Goal: Task Accomplishment & Management: Use online tool/utility

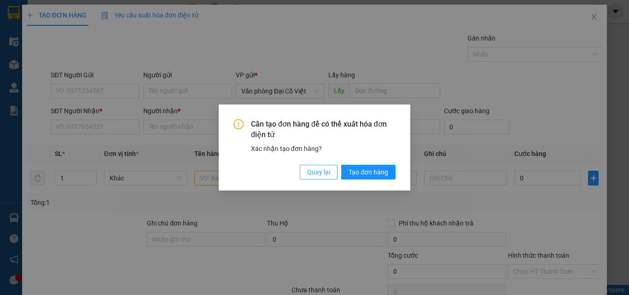
click at [321, 170] on span "Quay lại" at bounding box center [318, 172] width 23 height 10
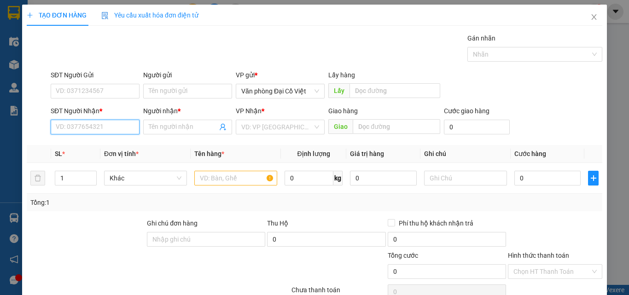
click at [107, 129] on input "SĐT Người Nhận *" at bounding box center [95, 127] width 89 height 15
click at [124, 123] on input "SĐT Người Nhận *" at bounding box center [95, 127] width 89 height 15
type input "0941838777"
click at [97, 127] on input "0941838777" at bounding box center [95, 127] width 89 height 15
click at [110, 148] on div "0941838777 - TRANG" at bounding box center [94, 146] width 77 height 10
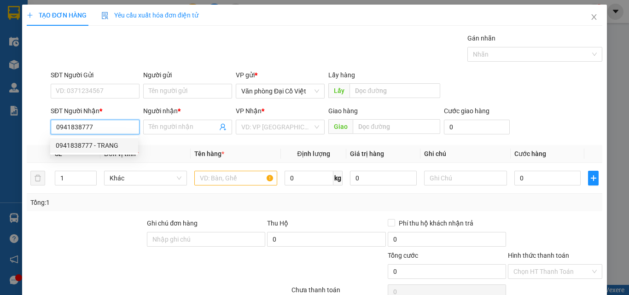
type input "TRANG"
type input "50.000"
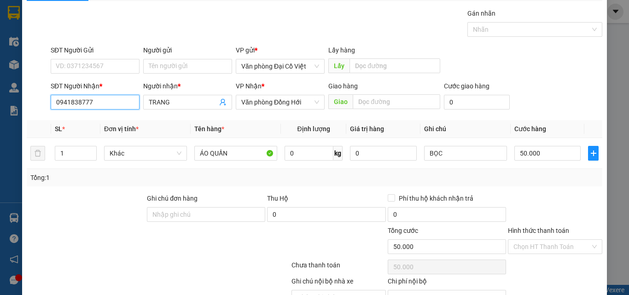
scroll to position [74, 0]
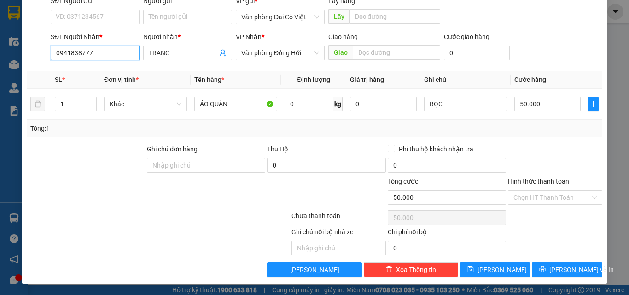
type input "0941838777"
click at [547, 260] on div "Transit Pickup Surcharge Ids Transit Deliver Surcharge Ids Transit Deliver Surc…" at bounding box center [315, 118] width 576 height 318
click at [550, 266] on button "[PERSON_NAME] và In" at bounding box center [567, 270] width 71 height 15
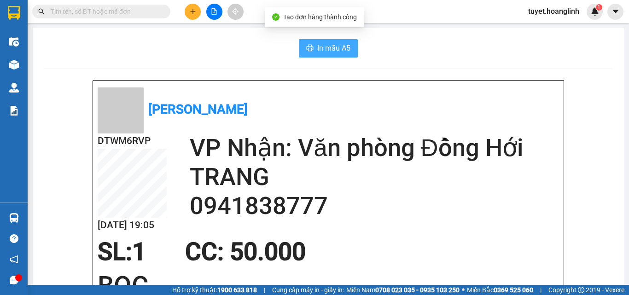
click at [345, 47] on span "In mẫu A5" at bounding box center [333, 48] width 33 height 12
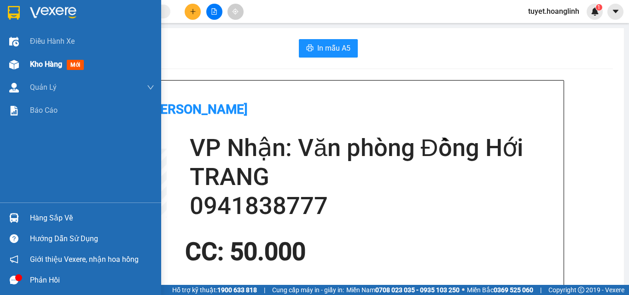
click at [6, 60] on div at bounding box center [14, 65] width 16 height 16
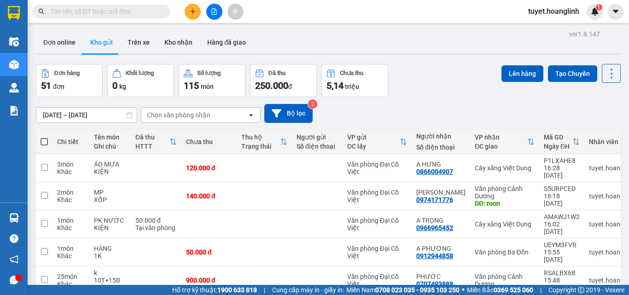
click at [229, 113] on div "Chọn văn phòng nhận" at bounding box center [194, 115] width 106 height 15
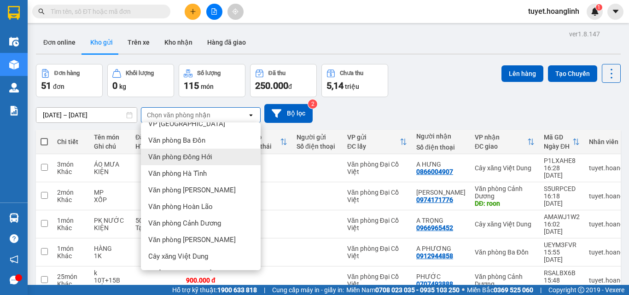
scroll to position [42, 0]
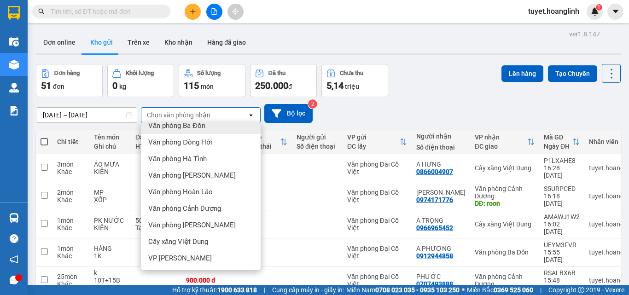
click at [214, 132] on div "Văn phòng Ba Đồn" at bounding box center [201, 126] width 120 height 17
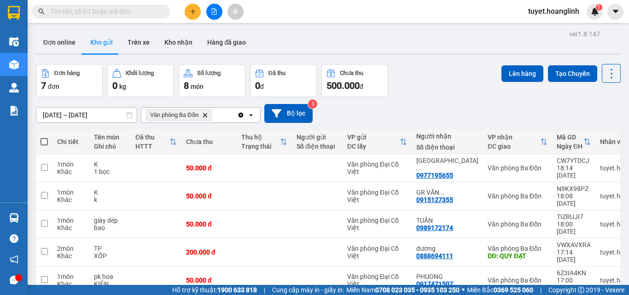
click at [229, 116] on div "Văn phòng Ba Đồn Delete" at bounding box center [189, 115] width 96 height 15
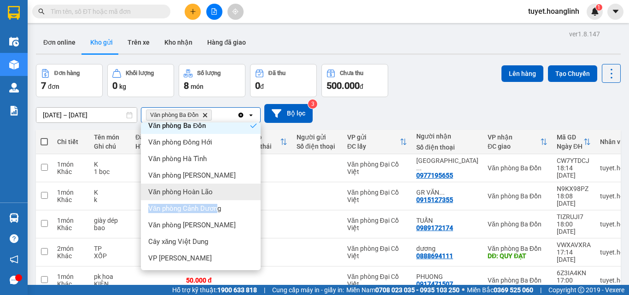
drag, startPoint x: 216, startPoint y: 215, endPoint x: 227, endPoint y: 182, distance: 35.1
click at [227, 182] on ul "Văn phòng Đại Cồ Việt VP Mỹ Đình Văn phòng Ba Đồn Văn phòng Đồng Hới Văn phòng …" at bounding box center [201, 197] width 120 height 148
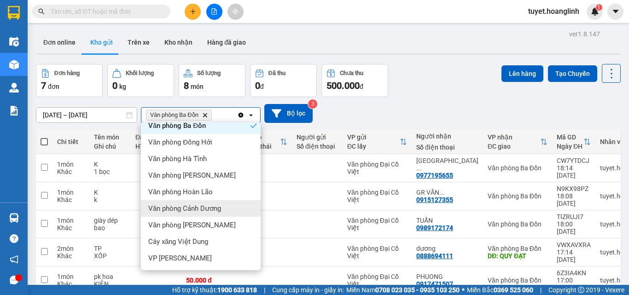
click at [232, 209] on div "Văn phòng Cảnh Dương" at bounding box center [201, 208] width 120 height 17
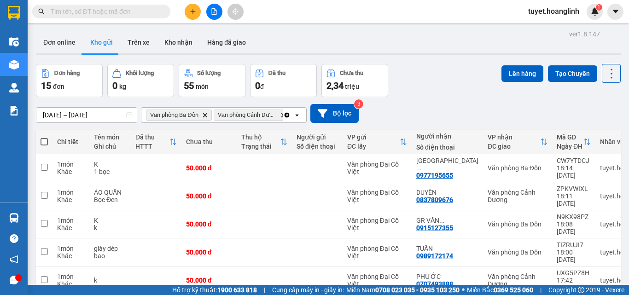
click at [296, 114] on icon "open" at bounding box center [297, 115] width 7 height 7
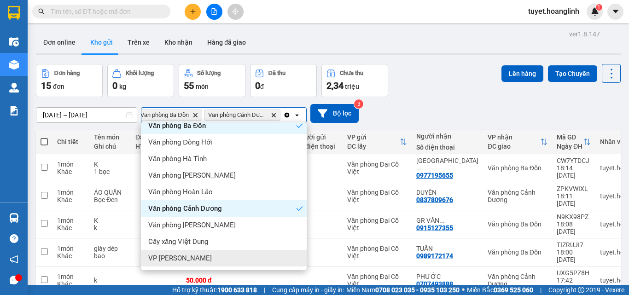
click at [204, 256] on div "VP [PERSON_NAME]" at bounding box center [224, 258] width 166 height 17
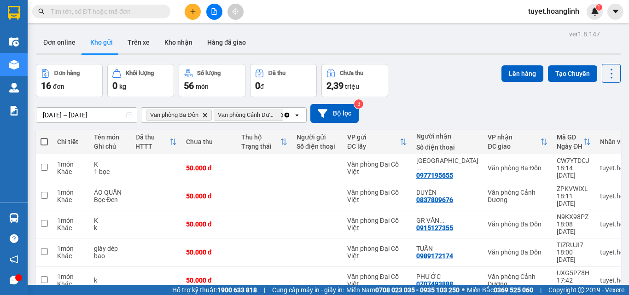
click at [299, 116] on icon "open" at bounding box center [297, 115] width 7 height 7
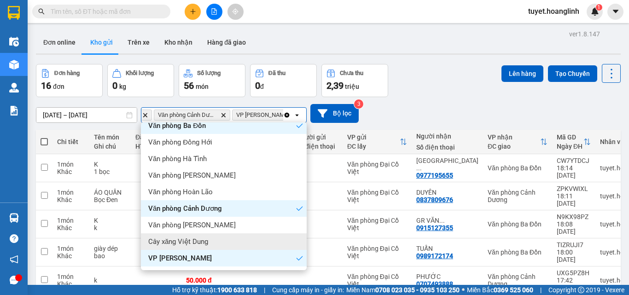
click at [219, 244] on div "Cây xăng Việt Dung" at bounding box center [224, 242] width 166 height 17
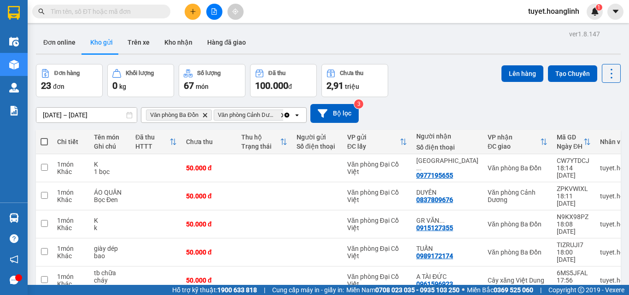
click at [188, 6] on button at bounding box center [193, 12] width 16 height 16
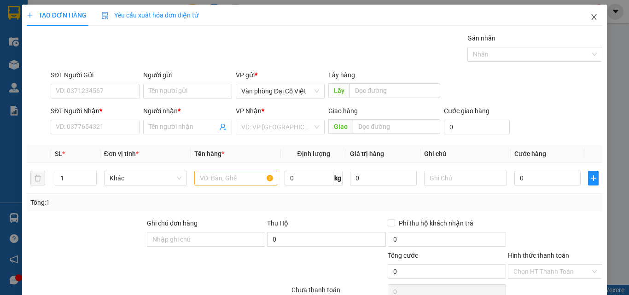
click at [591, 17] on icon "close" at bounding box center [594, 16] width 7 height 7
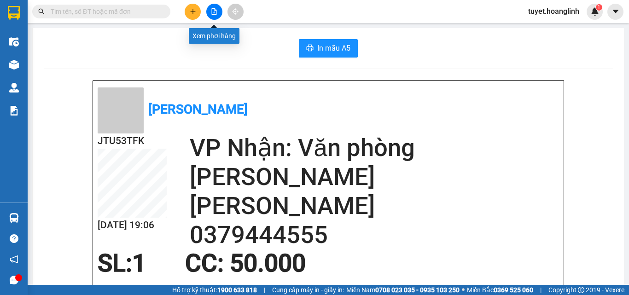
click at [217, 14] on icon "file-add" at bounding box center [214, 11] width 5 height 6
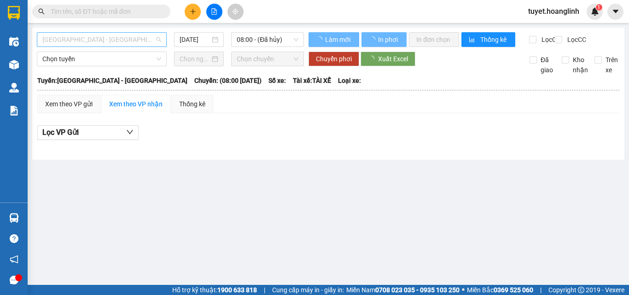
click at [133, 43] on span "[GEOGRAPHIC_DATA] - [GEOGRAPHIC_DATA]" at bounding box center [101, 40] width 119 height 14
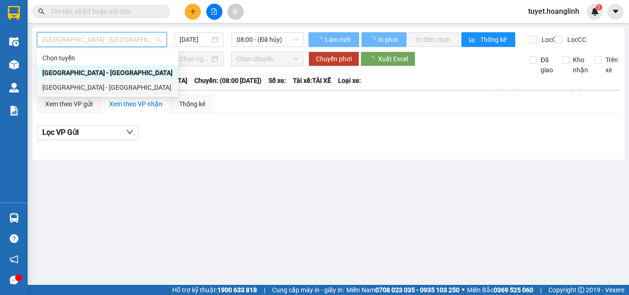
drag, startPoint x: 126, startPoint y: 85, endPoint x: 142, endPoint y: 76, distance: 18.8
click at [126, 84] on div "[GEOGRAPHIC_DATA] - [GEOGRAPHIC_DATA]" at bounding box center [107, 87] width 130 height 10
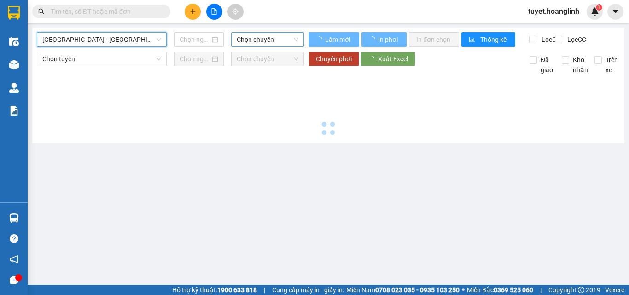
click at [246, 39] on span "Chọn chuyến" at bounding box center [268, 40] width 62 height 14
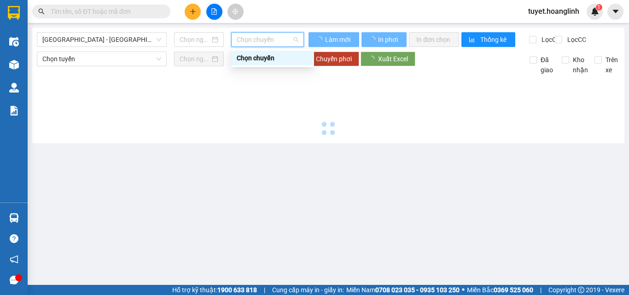
type input "[DATE]"
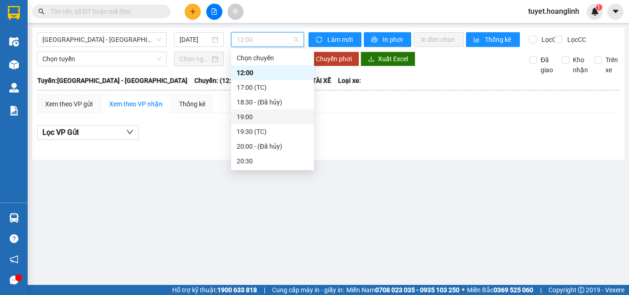
click at [257, 111] on div "19:00" at bounding box center [272, 117] width 83 height 15
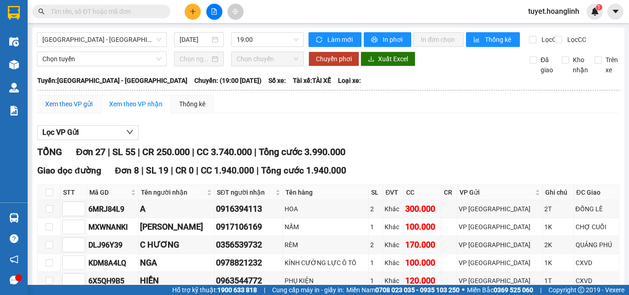
click at [91, 109] on div "Xem theo VP gửi" at bounding box center [68, 104] width 47 height 10
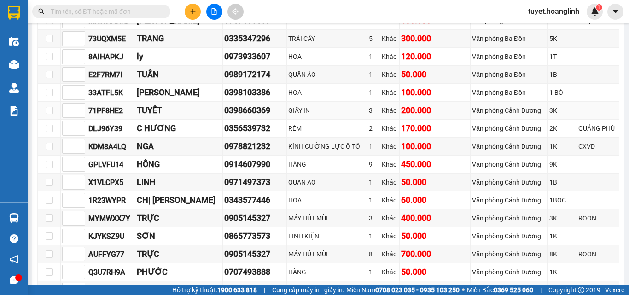
scroll to position [317, 0]
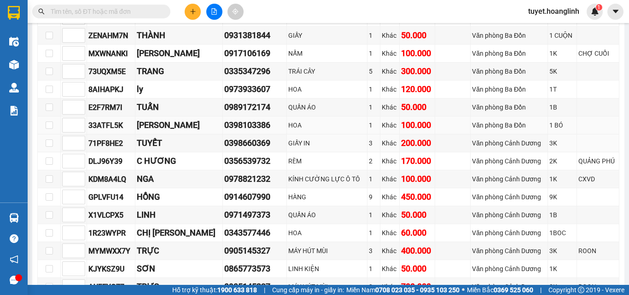
drag, startPoint x: 184, startPoint y: 142, endPoint x: 176, endPoint y: 126, distance: 18.5
click at [176, 126] on td "[PERSON_NAME]" at bounding box center [179, 126] width 88 height 18
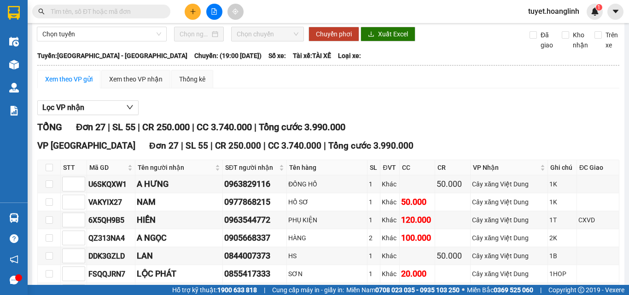
scroll to position [0, 0]
